Goal: Information Seeking & Learning: Learn about a topic

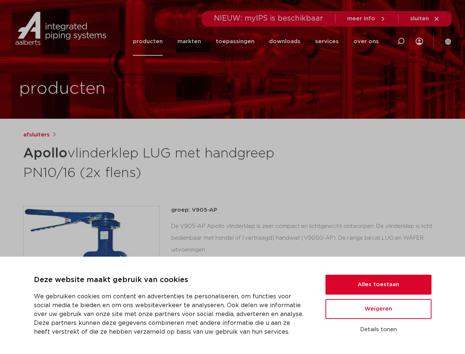
click at [232, 177] on h1 "Apollo vlinderklep LUG met handgreep PN10/16 (2x flens)" at bounding box center [161, 162] width 277 height 40
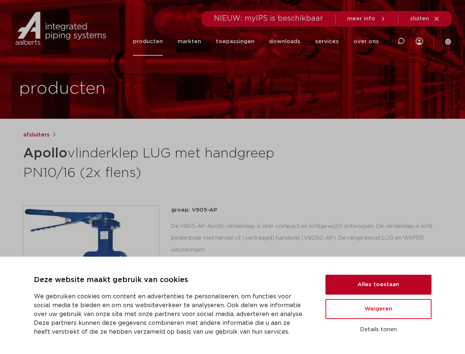
click at [379, 284] on button "Alles toestaan" at bounding box center [379, 284] width 106 height 20
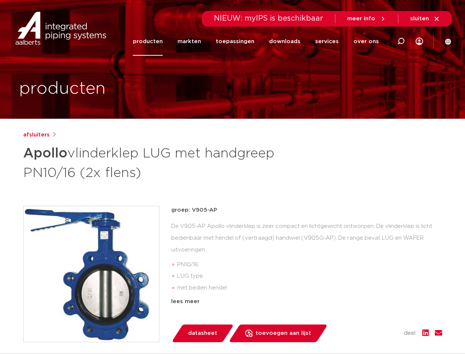
click at [379, 309] on div "groep: V905-AP De V905-AP Apollo vlinderklep is zeer compact en lichtgewicht on…" at bounding box center [306, 274] width 271 height 136
click at [379, 329] on div "datasheet toevoegen aan lijst opslaan in my IPS verwijder uit lijst deel:" at bounding box center [309, 333] width 265 height 18
click at [260, 41] on li "toepassingen" at bounding box center [234, 41] width 53 height 28
click at [401, 41] on icon at bounding box center [401, 41] width 9 height 9
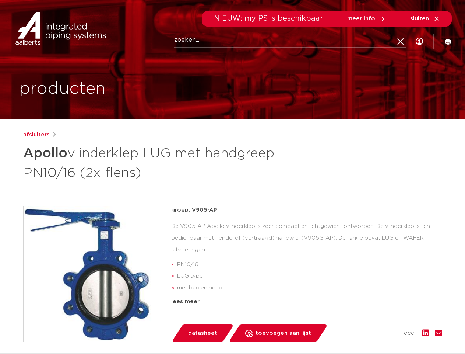
click at [425, 19] on span "sluiten" at bounding box center [419, 19] width 19 height 6
